Goal: Task Accomplishment & Management: Manage account settings

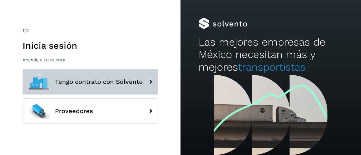
click at [107, 87] on button "Tengo contrato con Solvento" at bounding box center [90, 81] width 135 height 25
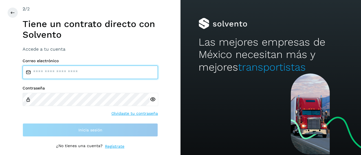
type input "**********"
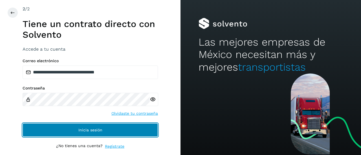
click at [116, 128] on button "Inicia sesión" at bounding box center [90, 130] width 135 height 14
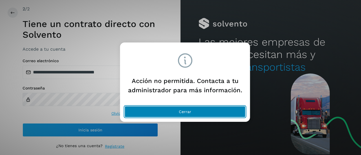
click at [179, 114] on button "Cerrar" at bounding box center [185, 111] width 121 height 11
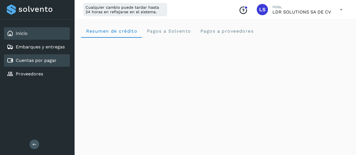
click at [49, 61] on link "Cuentas por pagar" at bounding box center [36, 60] width 41 height 5
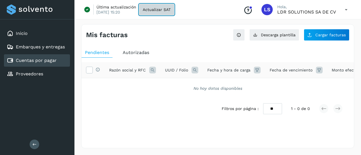
click at [157, 10] on span "Actualizar SAT" at bounding box center [157, 10] width 28 height 4
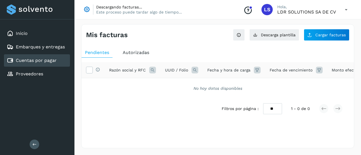
click at [46, 63] on link "Cuentas por pagar" at bounding box center [36, 60] width 41 height 5
click at [26, 44] on link "Embarques y entregas" at bounding box center [40, 46] width 49 height 5
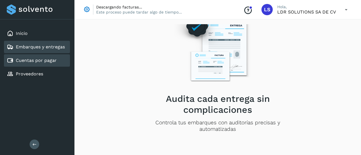
click at [23, 61] on link "Cuentas por pagar" at bounding box center [36, 60] width 41 height 5
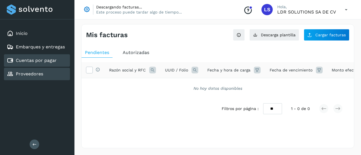
click at [37, 73] on link "Proveedores" at bounding box center [29, 73] width 27 height 5
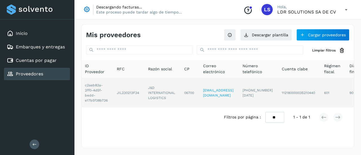
scroll to position [0, 51]
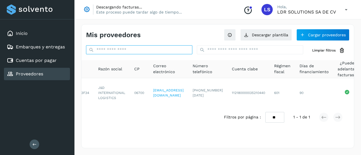
click at [156, 52] on input "text" at bounding box center [139, 49] width 106 height 9
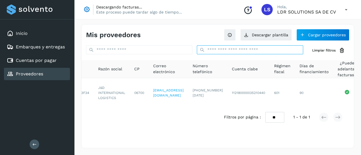
click at [215, 50] on input "text" at bounding box center [250, 49] width 106 height 9
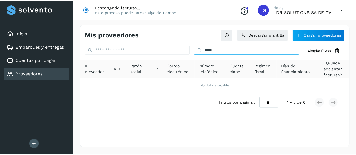
scroll to position [0, 0]
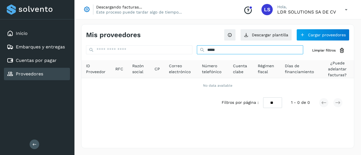
type input "*****"
click at [237, 51] on input "*****" at bounding box center [250, 49] width 106 height 9
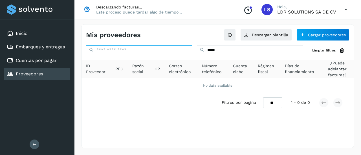
click at [159, 52] on input "text" at bounding box center [139, 49] width 106 height 9
click at [147, 50] on input "text" at bounding box center [139, 49] width 106 height 9
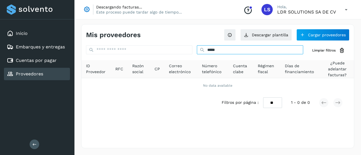
drag, startPoint x: 238, startPoint y: 47, endPoint x: 183, endPoint y: 65, distance: 57.2
click at [183, 65] on div "***** Limpiar filtros ID Proveedor RFC Razón social CP Correo electrónico Númer…" at bounding box center [217, 78] width 272 height 67
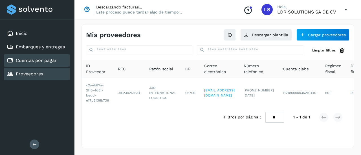
click at [37, 60] on link "Cuentas por pagar" at bounding box center [36, 60] width 41 height 5
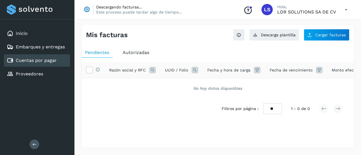
click at [135, 54] on span "Autorizadas" at bounding box center [136, 52] width 26 height 5
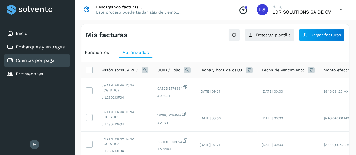
click at [97, 50] on span "Pendientes" at bounding box center [97, 52] width 24 height 5
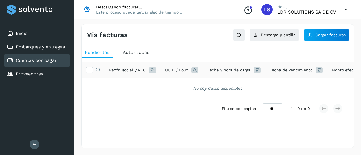
click at [44, 61] on link "Cuentas por pagar" at bounding box center [36, 60] width 41 height 5
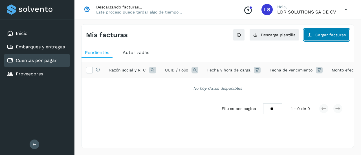
click at [330, 36] on span "Cargar facturas" at bounding box center [330, 35] width 30 height 4
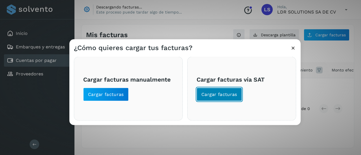
click at [220, 97] on span "Cargar facturas" at bounding box center [219, 94] width 36 height 6
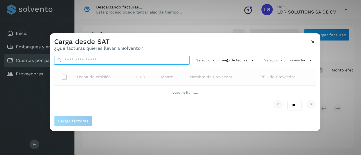
click at [140, 61] on input "text" at bounding box center [121, 60] width 135 height 9
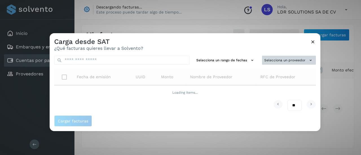
click at [283, 56] on button "Selecciona un proveedor" at bounding box center [289, 60] width 54 height 9
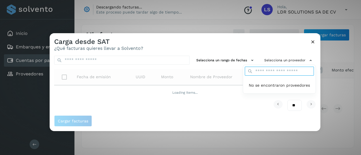
click at [279, 72] on input "text" at bounding box center [279, 71] width 69 height 9
type input "*****"
drag, startPoint x: 270, startPoint y: 73, endPoint x: 227, endPoint y: 74, distance: 43.1
click at [262, 65] on div "Selecciona un proveedor ***** No se encontraron proveedores" at bounding box center [289, 60] width 54 height 9
click at [235, 120] on div at bounding box center [230, 110] width 361 height 155
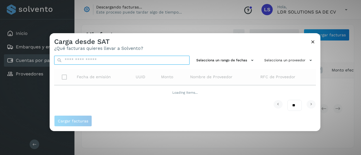
click at [74, 62] on input "text" at bounding box center [121, 60] width 135 height 9
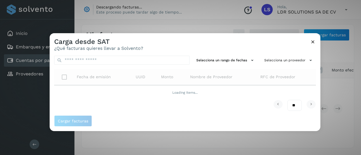
click at [163, 41] on div "Carga desde SAT ¿Qué facturas quieres llevar a Solvento?" at bounding box center [185, 42] width 271 height 18
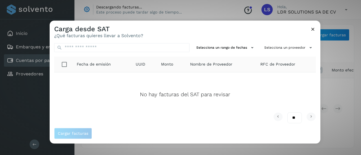
click at [311, 30] on icon at bounding box center [313, 29] width 6 height 6
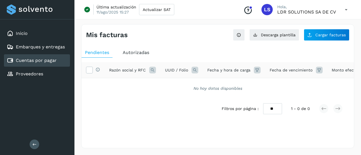
click at [63, 61] on div "Cuentas por pagar" at bounding box center [37, 60] width 66 height 12
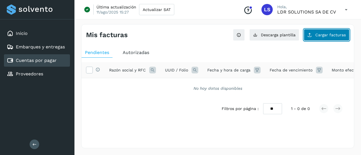
click at [316, 34] on button "Cargar facturas" at bounding box center [326, 35] width 46 height 12
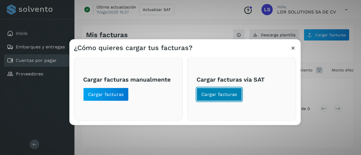
click at [218, 97] on button "Cargar facturas" at bounding box center [218, 95] width 45 height 14
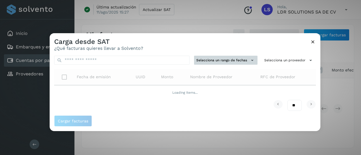
click at [235, 61] on button "Selecciona un rango de fechas" at bounding box center [225, 60] width 63 height 9
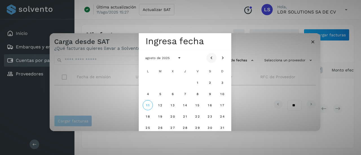
click at [209, 58] on icon "Mes anterior" at bounding box center [212, 58] width 6 height 6
click at [224, 56] on icon "Mes siguiente" at bounding box center [223, 58] width 6 height 6
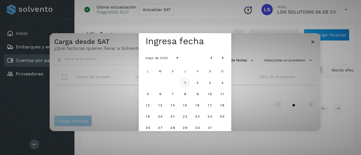
click at [183, 83] on button "1" at bounding box center [185, 83] width 10 height 10
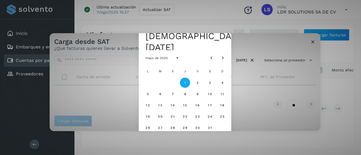
click at [187, 82] on button "1" at bounding box center [185, 83] width 10 height 10
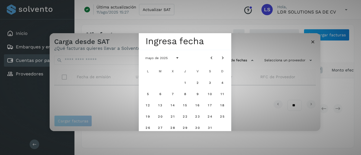
click at [239, 67] on div "Seleccionar una fecha Ingresa fecha mayo de 2025 L M X J V S D 1 2 3 4 5 6 7 8 …" at bounding box center [185, 82] width 271 height 98
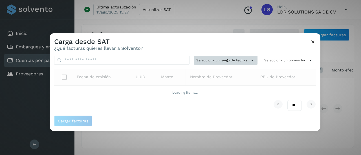
click at [249, 61] on icon at bounding box center [252, 60] width 6 height 6
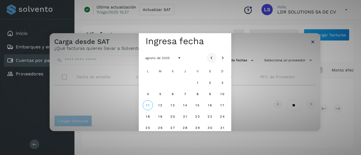
click at [210, 60] on icon "Mes anterior" at bounding box center [212, 58] width 6 height 6
click at [187, 81] on button "1" at bounding box center [185, 83] width 10 height 10
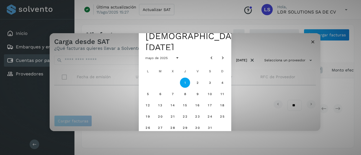
click at [245, 75] on div "Seleccionar una fecha [DEMOGRAPHIC_DATA], [DATE] mayo de 2025 L M X J V S D 1 2…" at bounding box center [185, 82] width 271 height 98
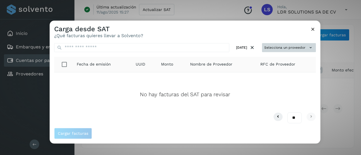
click at [284, 46] on button "Selecciona un proveedor" at bounding box center [289, 47] width 54 height 9
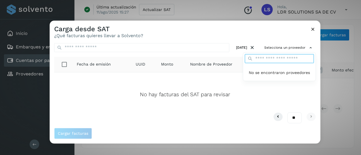
click at [275, 60] on input "text" at bounding box center [279, 58] width 69 height 9
type input "*"
click at [252, 49] on div at bounding box center [230, 98] width 361 height 155
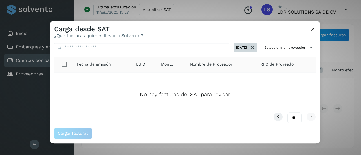
click at [252, 48] on icon at bounding box center [252, 48] width 6 height 6
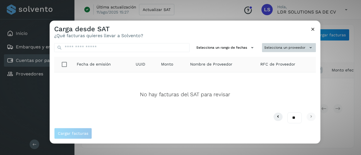
click at [271, 51] on button "Selecciona un proveedor" at bounding box center [289, 47] width 54 height 9
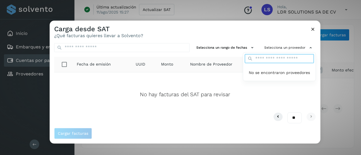
click at [271, 61] on input "text" at bounding box center [279, 58] width 69 height 9
paste input "**********"
type input "**********"
click at [311, 28] on div at bounding box center [230, 98] width 361 height 155
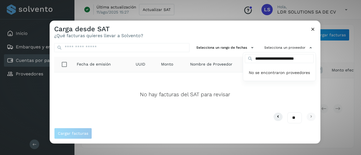
scroll to position [0, 0]
click at [312, 31] on icon at bounding box center [313, 29] width 6 height 6
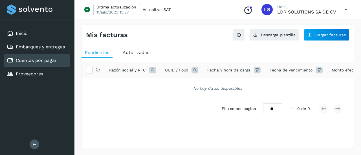
click at [52, 64] on div "Cuentas por pagar" at bounding box center [37, 60] width 66 height 12
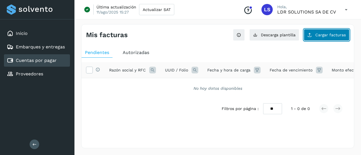
click at [326, 36] on span "Cargar facturas" at bounding box center [330, 35] width 30 height 4
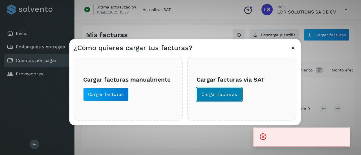
click at [207, 96] on span "Cargar facturas" at bounding box center [219, 94] width 36 height 6
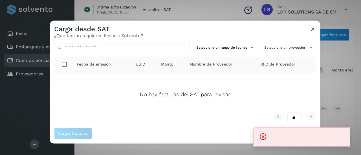
click at [261, 138] on icon at bounding box center [263, 137] width 8 height 8
click at [264, 136] on icon at bounding box center [263, 137] width 8 height 8
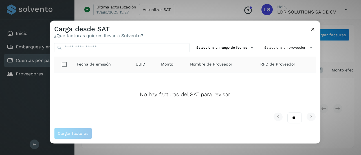
click at [311, 29] on icon at bounding box center [313, 29] width 6 height 6
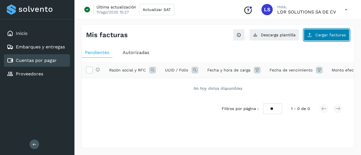
click at [319, 35] on span "Cargar facturas" at bounding box center [330, 35] width 30 height 4
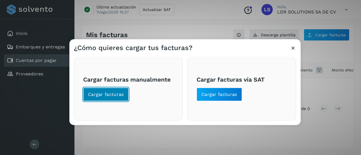
click at [114, 96] on span "Cargar facturas" at bounding box center [106, 94] width 36 height 6
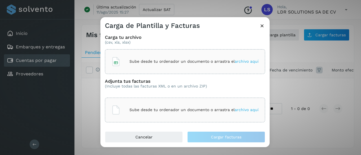
click at [261, 25] on icon at bounding box center [262, 26] width 6 height 6
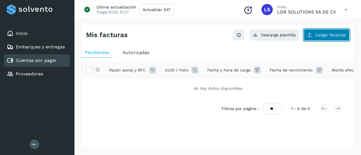
click at [324, 36] on span "Cargar facturas" at bounding box center [330, 35] width 30 height 4
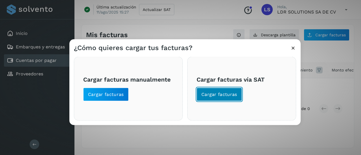
click at [212, 97] on span "Cargar facturas" at bounding box center [219, 94] width 36 height 6
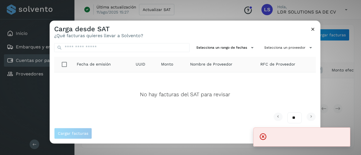
click at [262, 137] on icon at bounding box center [263, 137] width 8 height 8
click at [257, 137] on div at bounding box center [301, 137] width 97 height 19
click at [264, 136] on icon at bounding box center [263, 137] width 8 height 8
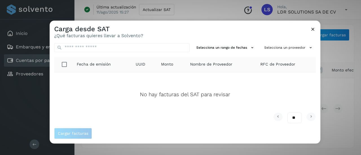
click at [204, 109] on td "No hay facturas del SAT para revisar" at bounding box center [184, 93] width 261 height 40
click at [202, 23] on div "Carga desde SAT ¿Qué facturas quieres llevar a Solvento?" at bounding box center [185, 30] width 271 height 18
click at [223, 50] on button "Selecciona un rango de fechas" at bounding box center [225, 47] width 63 height 9
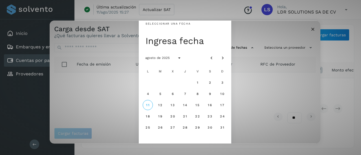
click at [250, 89] on div "Seleccionar una fecha Ingresa fecha agosto de 2025 L M X J V S D 1 2 3 4 5 6 7 …" at bounding box center [185, 82] width 271 height 123
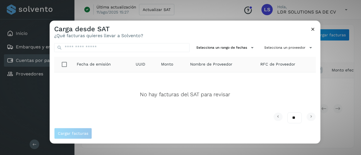
click at [313, 31] on icon at bounding box center [313, 29] width 6 height 6
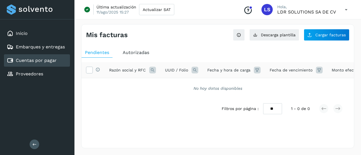
click at [52, 63] on link "Cuentas por pagar" at bounding box center [36, 60] width 41 height 5
click at [52, 60] on link "Cuentas por pagar" at bounding box center [36, 60] width 41 height 5
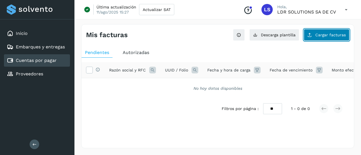
click at [323, 31] on button "Cargar facturas" at bounding box center [326, 35] width 46 height 12
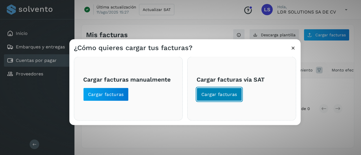
click at [206, 93] on span "Cargar facturas" at bounding box center [219, 94] width 36 height 6
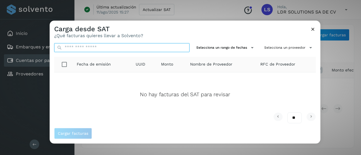
click at [87, 49] on input "text" at bounding box center [121, 47] width 135 height 9
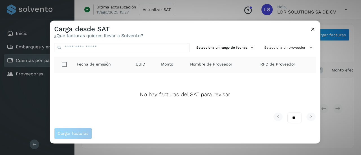
click at [140, 98] on p "No hay facturas del SAT para revisar" at bounding box center [185, 95] width 90 height 6
click at [313, 24] on div "Carga desde SAT ¿Qué facturas quieres llevar a Solvento?" at bounding box center [185, 30] width 271 height 18
click at [313, 31] on icon at bounding box center [313, 29] width 6 height 6
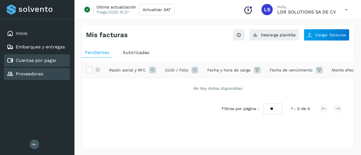
click at [35, 75] on link "Proveedores" at bounding box center [29, 73] width 27 height 5
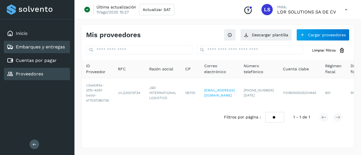
click at [48, 48] on link "Embarques y entregas" at bounding box center [40, 46] width 49 height 5
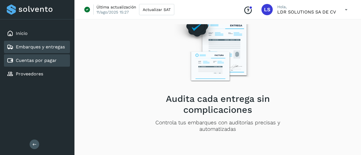
click at [46, 61] on link "Cuentas por pagar" at bounding box center [36, 60] width 41 height 5
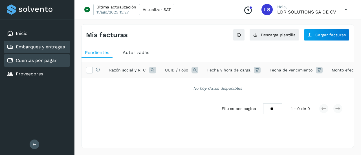
click at [44, 48] on link "Embarques y entregas" at bounding box center [40, 46] width 49 height 5
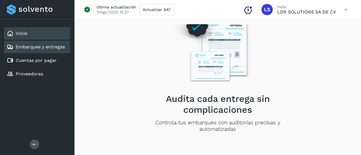
click at [26, 37] on div "Inicio" at bounding box center [37, 33] width 66 height 12
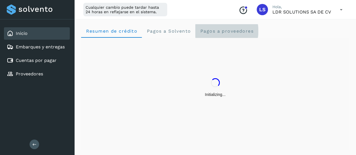
click at [217, 32] on span "Pagos a proveedores" at bounding box center [227, 30] width 54 height 5
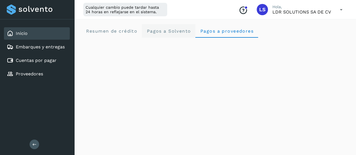
click at [164, 33] on span "Pagos a Solvento" at bounding box center [169, 30] width 45 height 5
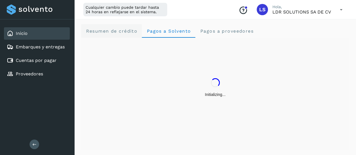
click at [118, 34] on crédito "Resumen de crédito" at bounding box center [111, 31] width 61 height 14
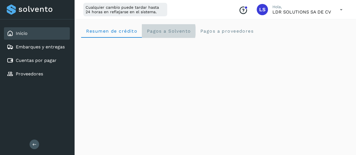
click at [165, 34] on Solvento "Pagos a Solvento" at bounding box center [169, 31] width 54 height 14
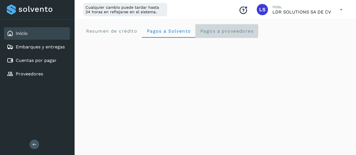
click at [209, 29] on span "Pagos a proveedores" at bounding box center [227, 30] width 54 height 5
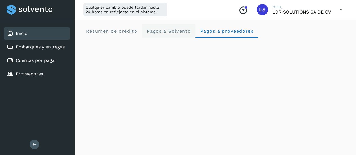
click at [166, 31] on span "Pagos a Solvento" at bounding box center [169, 30] width 45 height 5
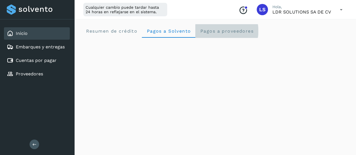
click at [208, 27] on proveedores "Pagos a proveedores" at bounding box center [227, 31] width 63 height 14
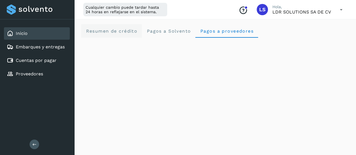
click at [124, 33] on span "Resumen de crédito" at bounding box center [112, 30] width 52 height 5
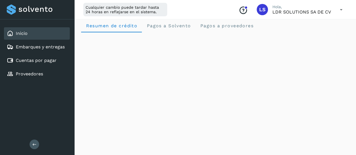
scroll to position [6, 0]
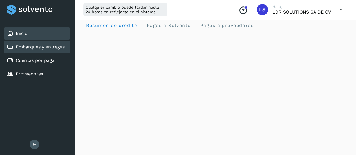
click at [60, 49] on link "Embarques y entregas" at bounding box center [40, 46] width 49 height 5
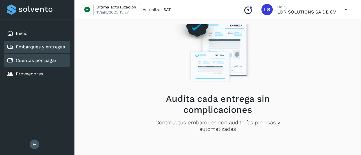
click at [44, 61] on link "Cuentas por pagar" at bounding box center [36, 60] width 41 height 5
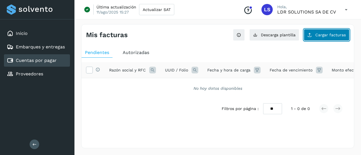
click at [317, 37] on button "Cargar facturas" at bounding box center [326, 35] width 46 height 12
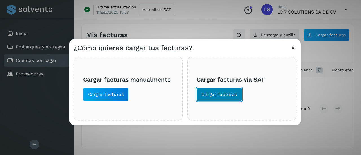
click at [211, 93] on span "Cargar facturas" at bounding box center [219, 94] width 36 height 6
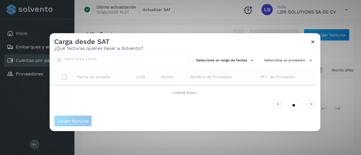
click at [143, 39] on div "Carga desde SAT ¿Qué facturas quieres llevar a Solvento?" at bounding box center [185, 42] width 271 height 18
click at [165, 42] on div "Carga desde SAT ¿Qué facturas quieres llevar a Solvento?" at bounding box center [185, 42] width 271 height 18
click at [284, 46] on div "Carga desde SAT ¿Qué facturas quieres llevar a Solvento?" at bounding box center [185, 42] width 271 height 18
click at [312, 43] on icon at bounding box center [313, 42] width 6 height 6
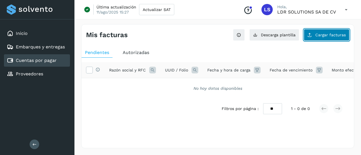
click at [322, 37] on span "Cargar facturas" at bounding box center [330, 35] width 30 height 4
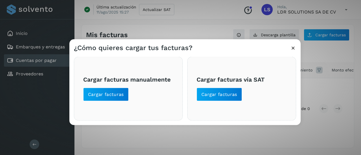
click at [229, 86] on span "Cargar facturas vía SAT Cargar facturas" at bounding box center [241, 88] width 90 height 25
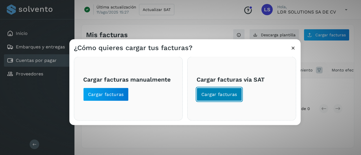
click at [218, 92] on span "Cargar facturas" at bounding box center [219, 94] width 36 height 6
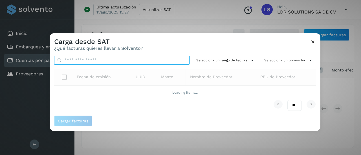
click at [128, 57] on input "text" at bounding box center [121, 60] width 135 height 9
paste input "**********"
type input "**********"
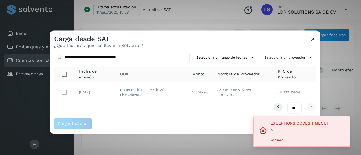
click at [214, 112] on div "** ** **" at bounding box center [184, 108] width 261 height 11
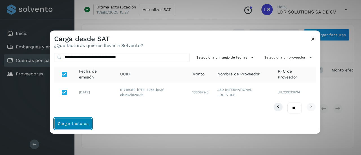
click at [78, 124] on span "Cargar facturas" at bounding box center [73, 124] width 30 height 4
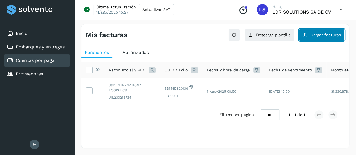
click at [309, 35] on button "Cargar facturas" at bounding box center [322, 35] width 46 height 12
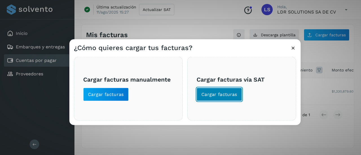
click at [215, 96] on span "Cargar facturas" at bounding box center [219, 94] width 36 height 6
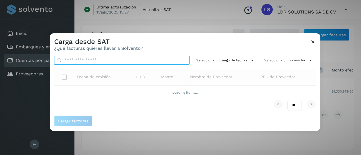
click at [94, 60] on input "text" at bounding box center [121, 60] width 135 height 9
paste input "**********"
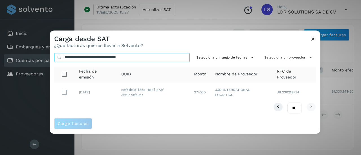
type input "**********"
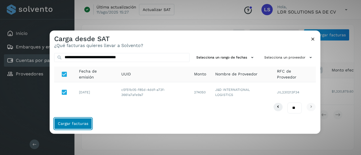
click at [75, 122] on span "Cargar facturas" at bounding box center [73, 124] width 30 height 4
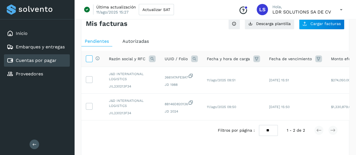
click at [88, 60] on icon at bounding box center [89, 59] width 6 height 6
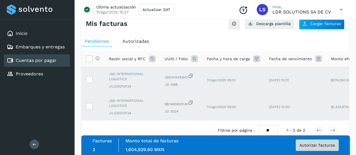
click at [303, 144] on span "Autorizar facturas" at bounding box center [318, 145] width 36 height 4
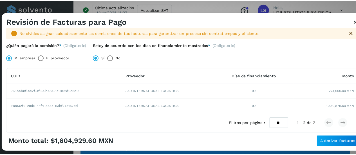
scroll to position [28, 0]
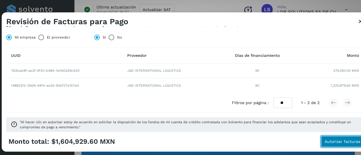
click at [349, 142] on span "Autorizar facturas" at bounding box center [342, 142] width 36 height 4
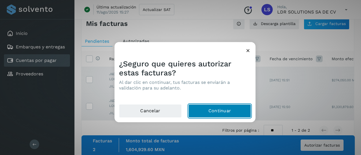
click at [211, 112] on button "Continuar" at bounding box center [219, 111] width 63 height 14
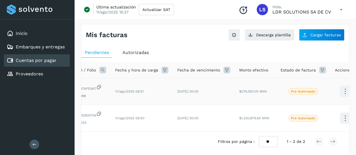
scroll to position [0, 100]
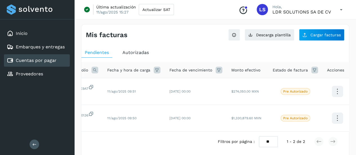
click at [193, 55] on ul "Pendientes Autorizadas" at bounding box center [215, 53] width 268 height 10
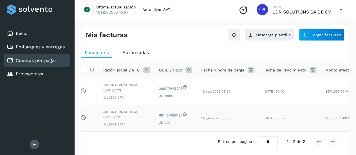
scroll to position [0, 0]
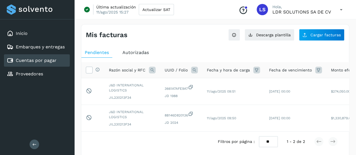
click at [40, 58] on link "Cuentas por pagar" at bounding box center [36, 60] width 41 height 5
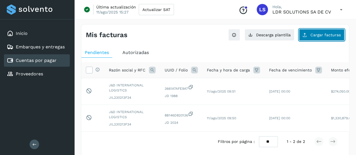
click at [319, 38] on button "Cargar facturas" at bounding box center [322, 35] width 46 height 12
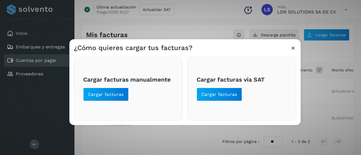
drag, startPoint x: 294, startPoint y: 48, endPoint x: 202, endPoint y: 63, distance: 93.4
click at [294, 48] on icon at bounding box center [293, 48] width 6 height 6
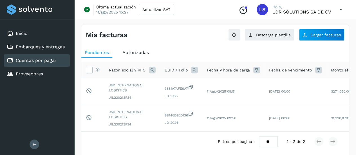
click at [36, 140] on button at bounding box center [35, 145] width 10 height 10
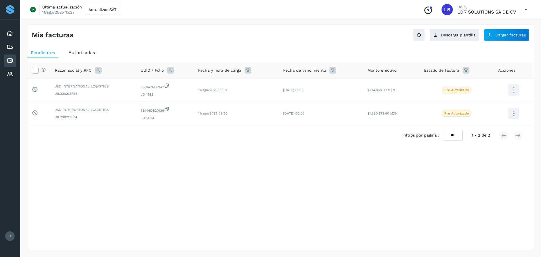
click at [77, 53] on span "Autorizadas" at bounding box center [81, 52] width 26 height 5
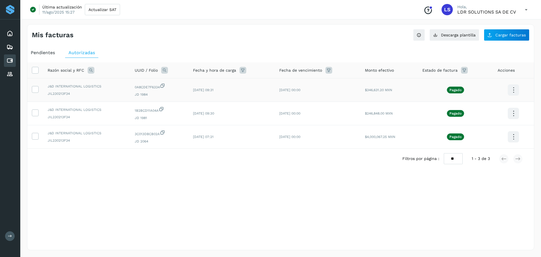
click at [360, 90] on icon at bounding box center [513, 89] width 13 height 13
click at [360, 155] on div at bounding box center [270, 128] width 541 height 257
click at [10, 33] on icon at bounding box center [9, 33] width 7 height 7
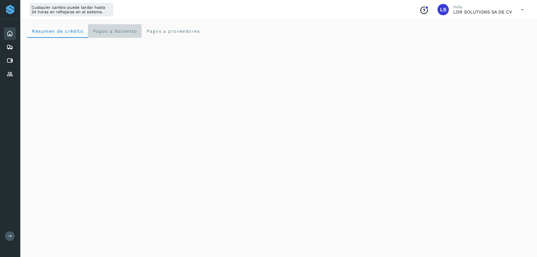
click at [124, 32] on span "Pagos a Solvento" at bounding box center [114, 30] width 45 height 5
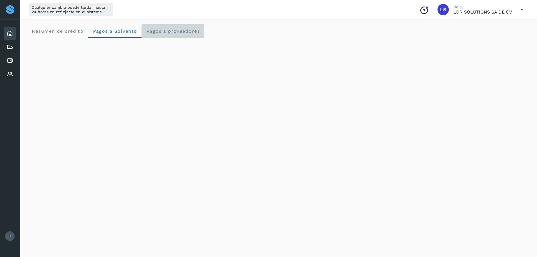
click at [156, 32] on span "Pagos a proveedores" at bounding box center [173, 30] width 54 height 5
click at [12, 34] on icon at bounding box center [9, 33] width 7 height 7
click at [360, 9] on icon at bounding box center [522, 10] width 12 height 12
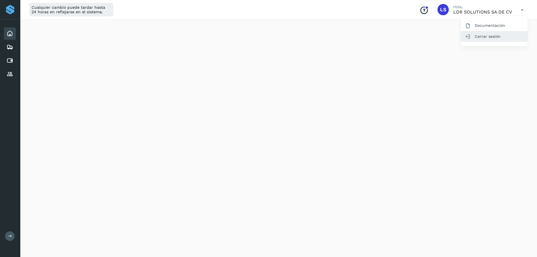
click at [360, 37] on div "Cerrar sesión" at bounding box center [493, 36] width 67 height 11
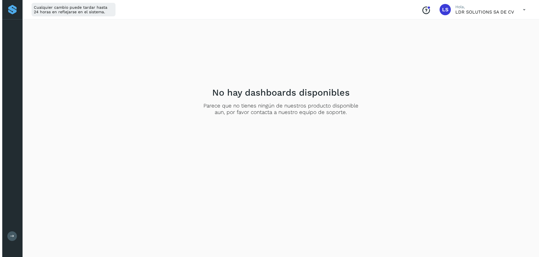
scroll to position [0, 0]
